Goal: Navigation & Orientation: Find specific page/section

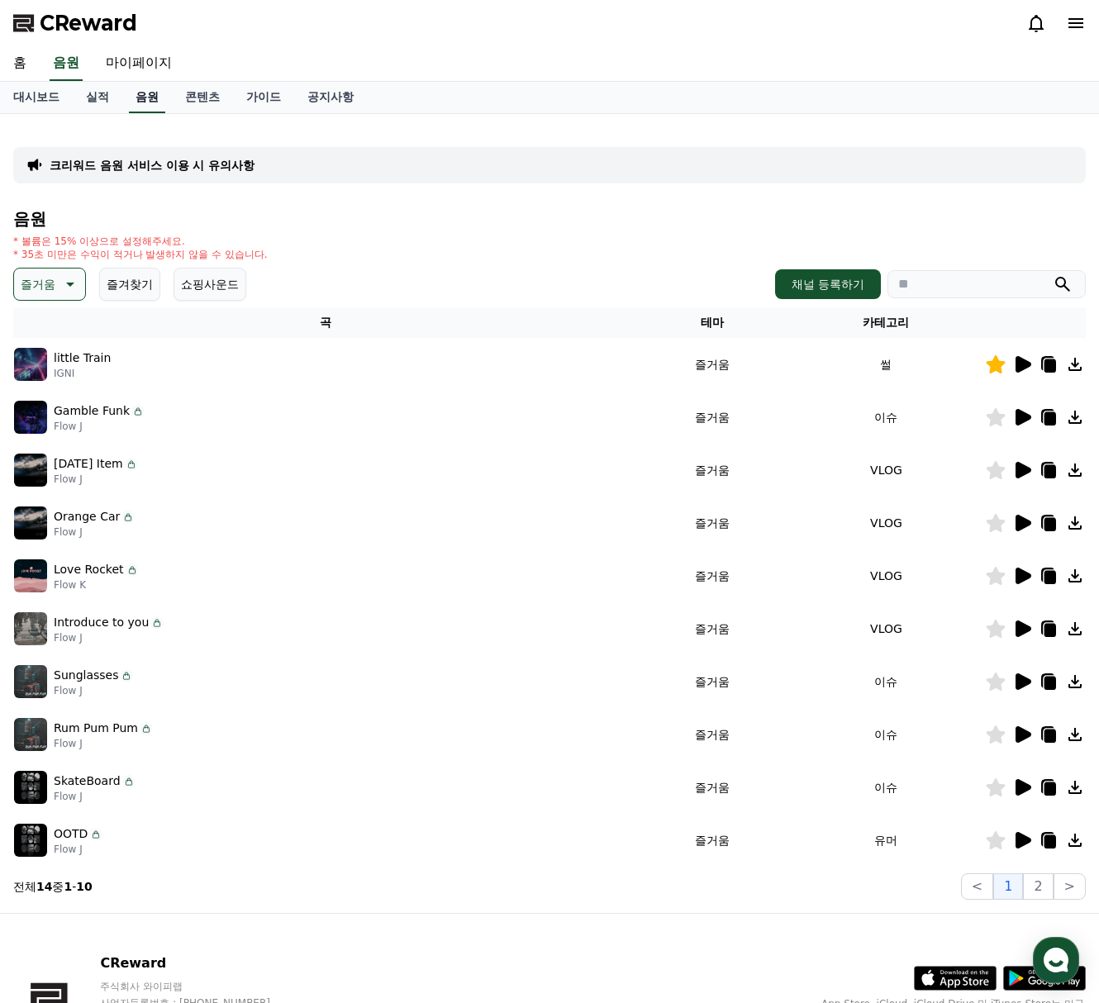
click at [155, 100] on link "음원" at bounding box center [147, 97] width 36 height 31
click at [41, 98] on link "대시보드" at bounding box center [36, 97] width 73 height 31
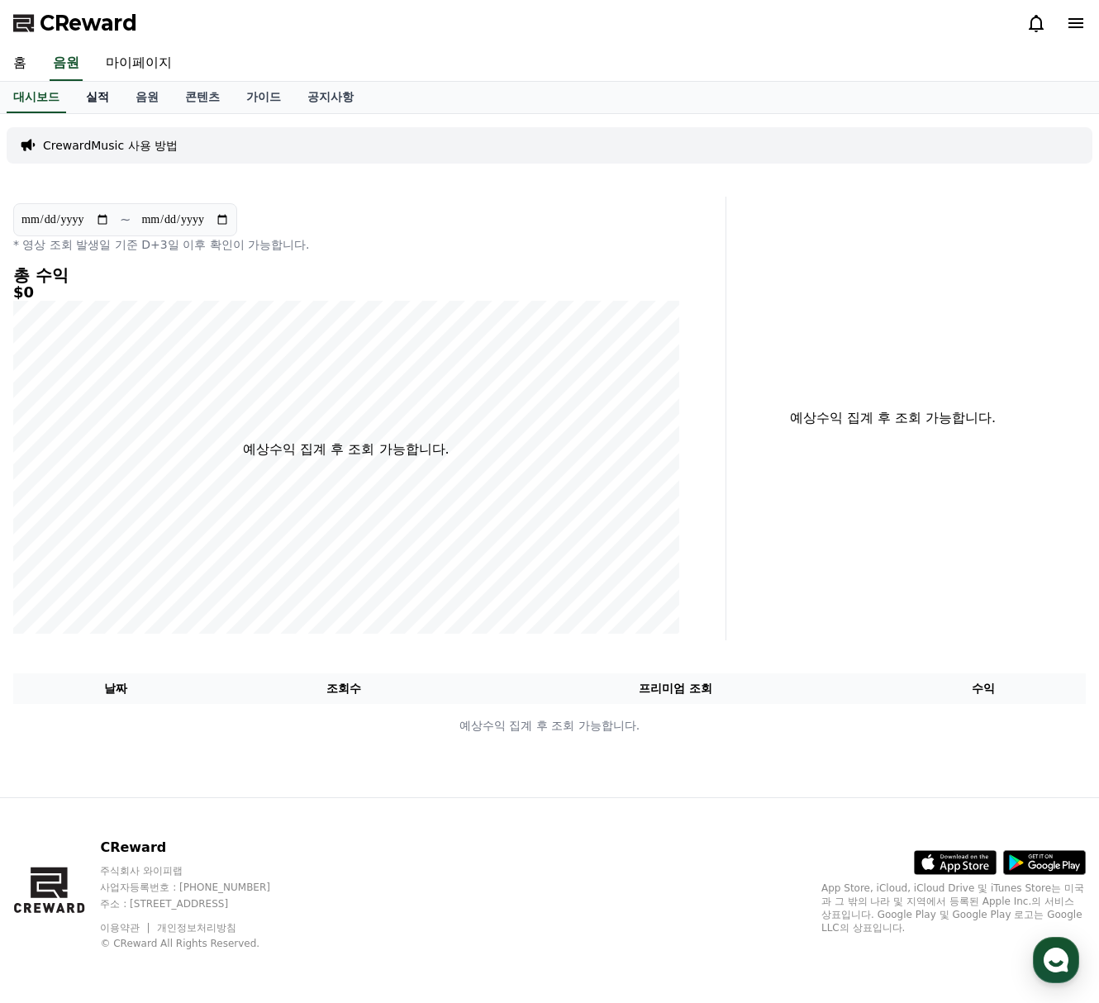
click at [99, 100] on link "실적" at bounding box center [98, 97] width 50 height 31
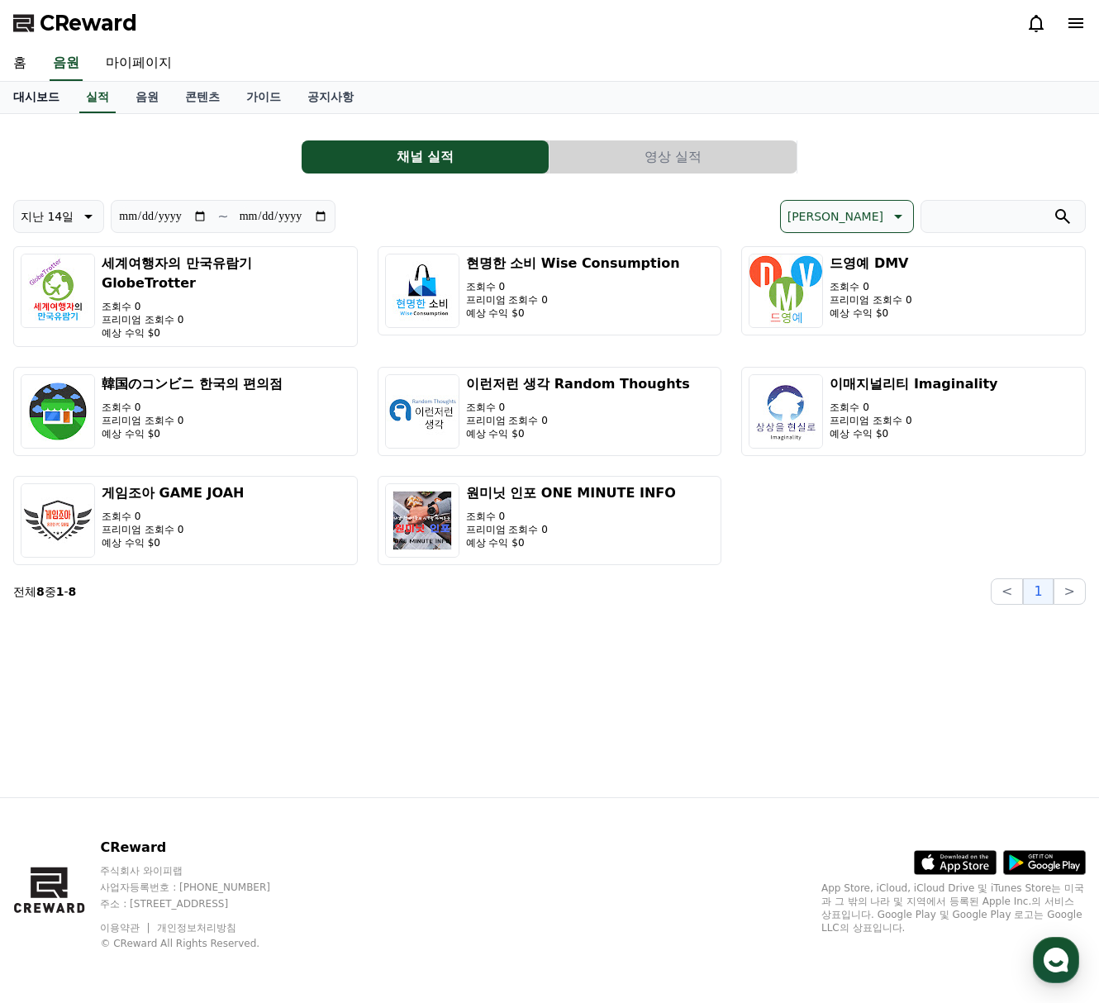
click at [57, 93] on link "대시보드" at bounding box center [36, 97] width 73 height 31
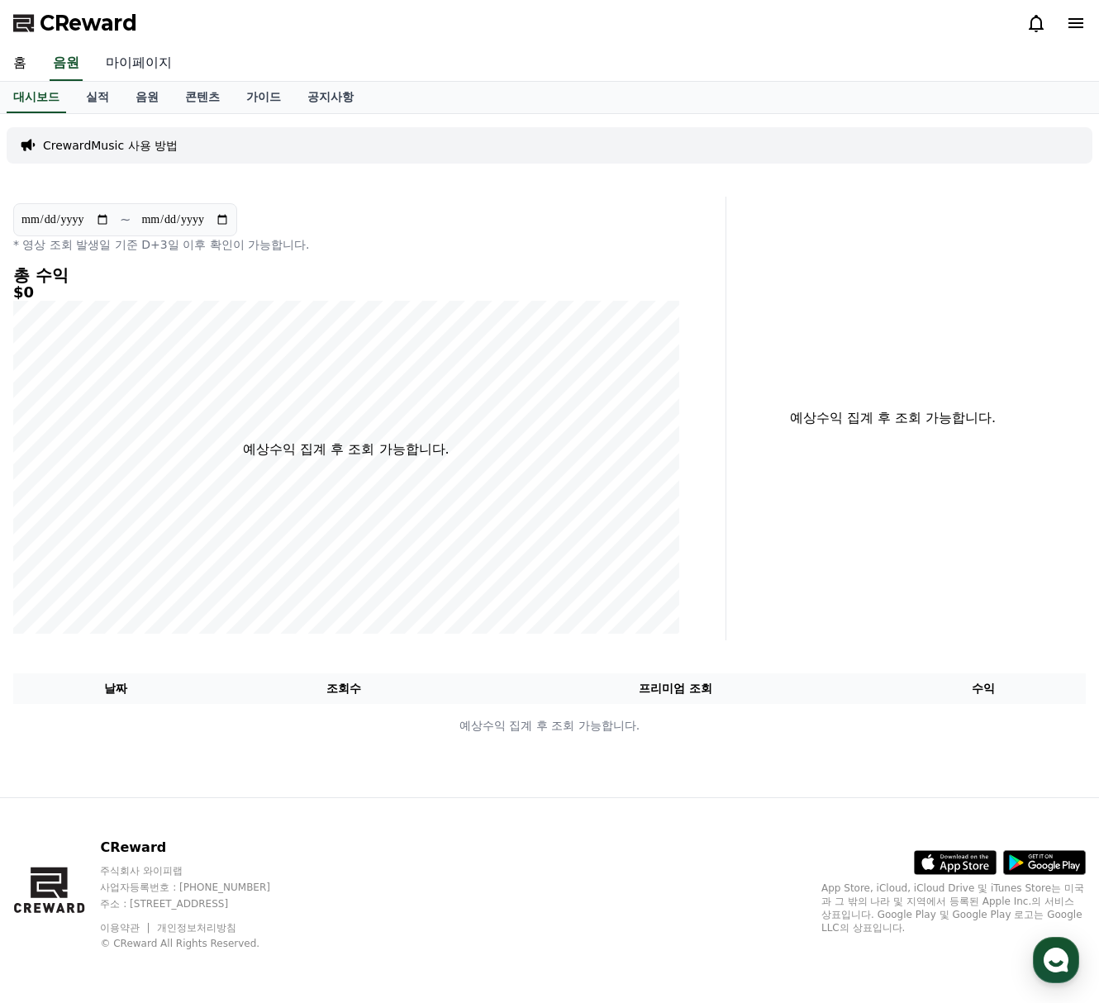
click at [101, 58] on link "마이페이지" at bounding box center [139, 63] width 93 height 35
select select "**********"
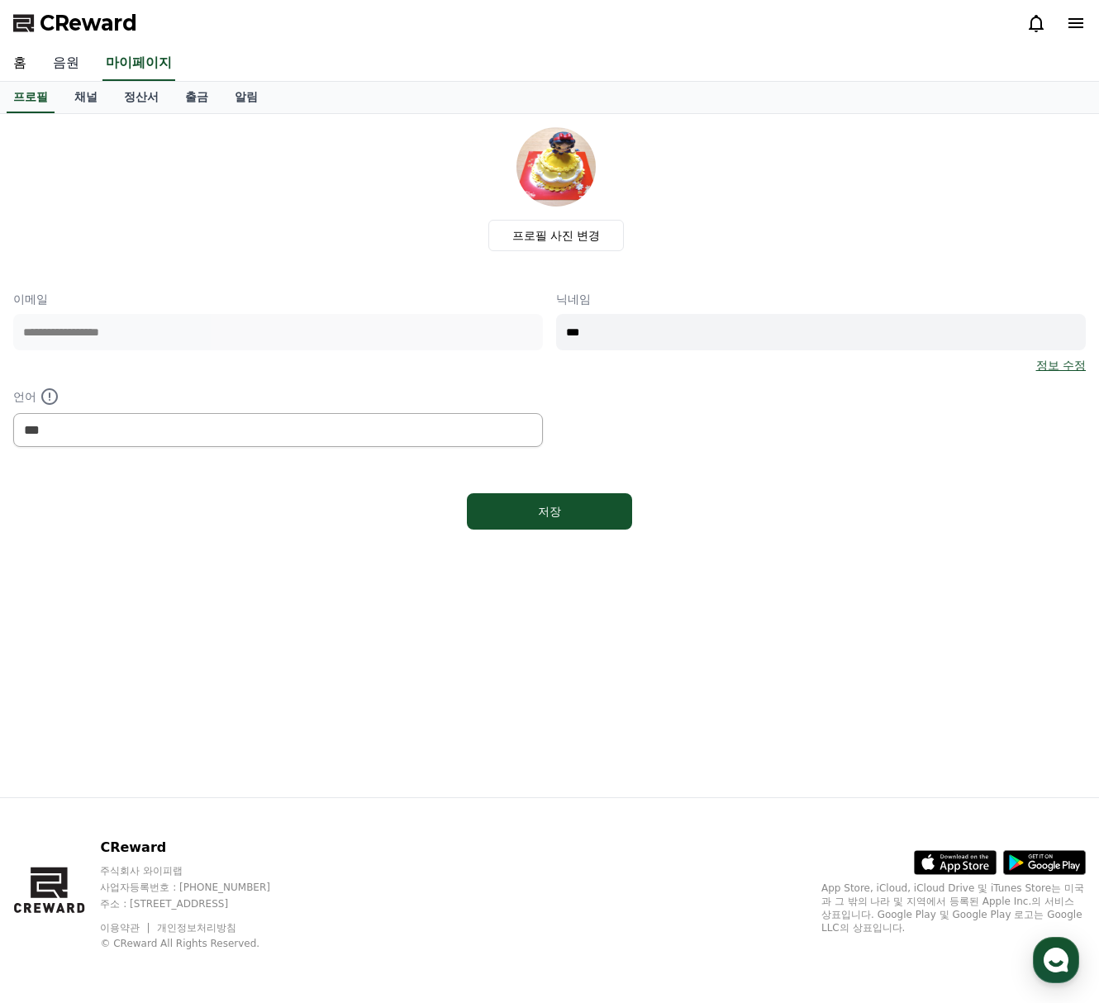
click at [61, 65] on link "음원" at bounding box center [66, 63] width 53 height 35
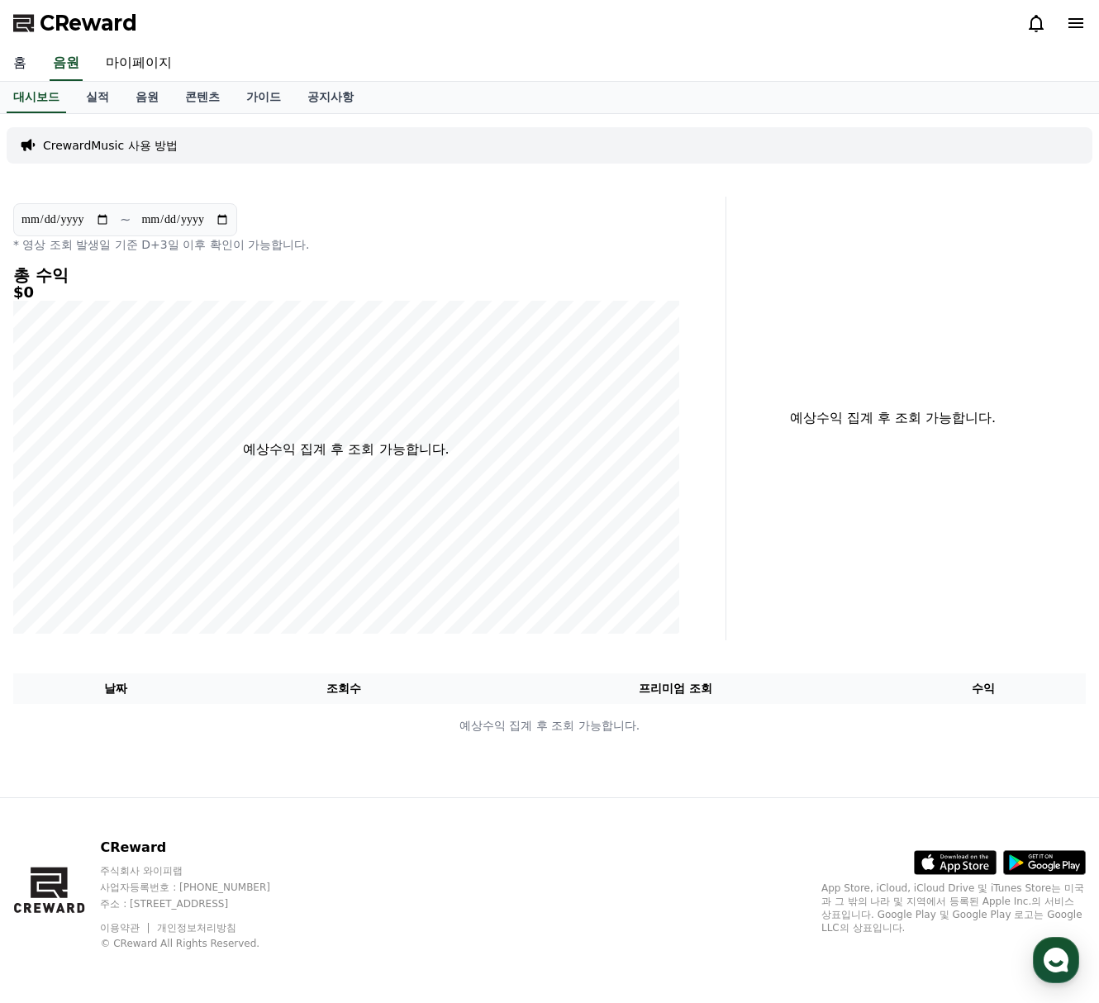
click at [31, 69] on link "홈" at bounding box center [20, 63] width 40 height 35
